Goal: Transaction & Acquisition: Purchase product/service

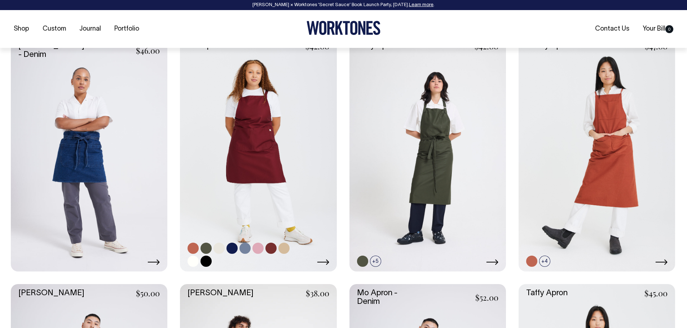
click at [243, 105] on link at bounding box center [258, 154] width 156 height 235
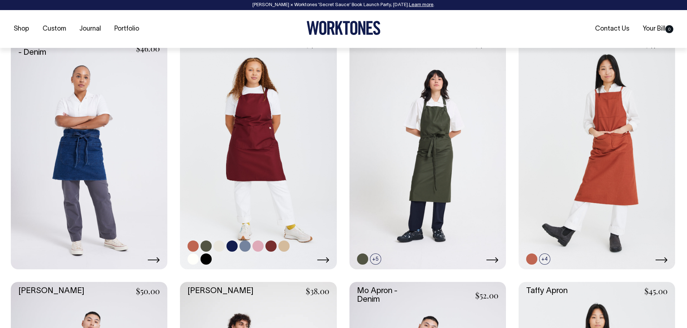
scroll to position [324, 0]
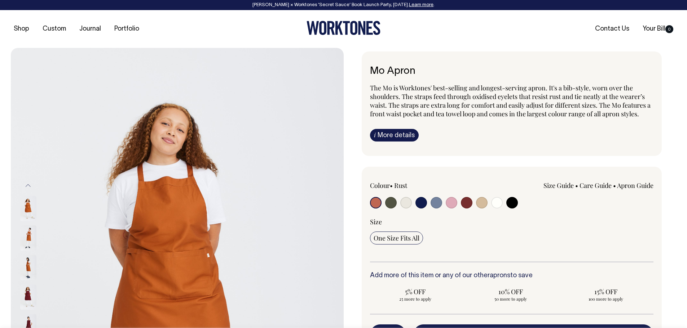
click at [512, 201] on input "radio" at bounding box center [512, 203] width 12 height 12
radio input "true"
select select "Black"
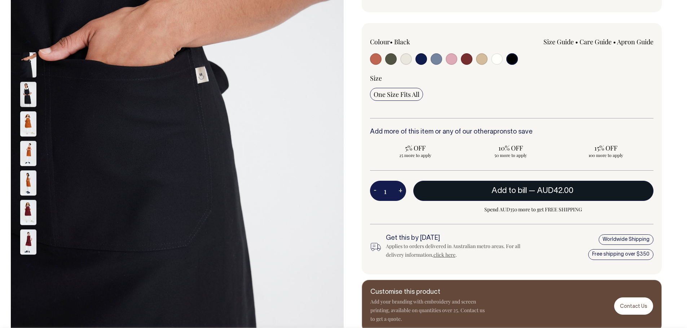
scroll to position [144, 0]
click at [528, 195] on button "Add to bill — AUD42.00" at bounding box center [533, 191] width 240 height 20
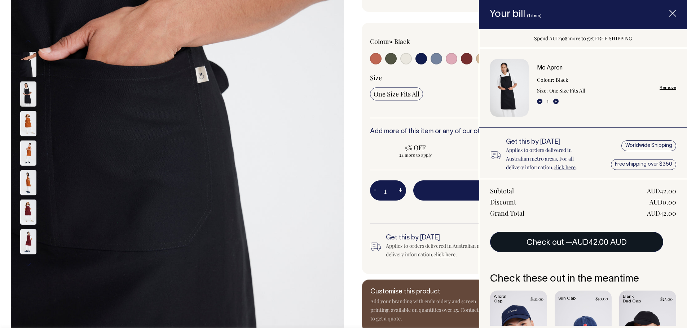
click at [554, 244] on button "Check out — AUD42.00 AUD" at bounding box center [576, 242] width 173 height 20
